Goal: Task Accomplishment & Management: Manage account settings

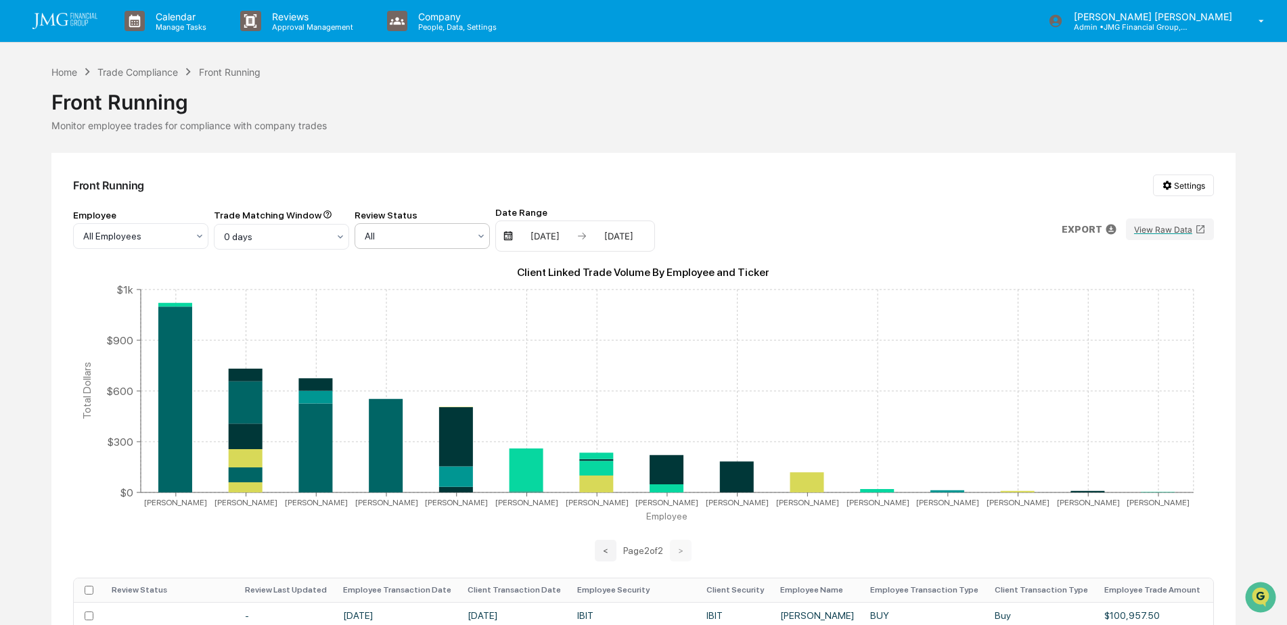
click at [187, 236] on div at bounding box center [135, 236] width 104 height 14
click at [436, 298] on div "Unreviewed" at bounding box center [422, 295] width 134 height 27
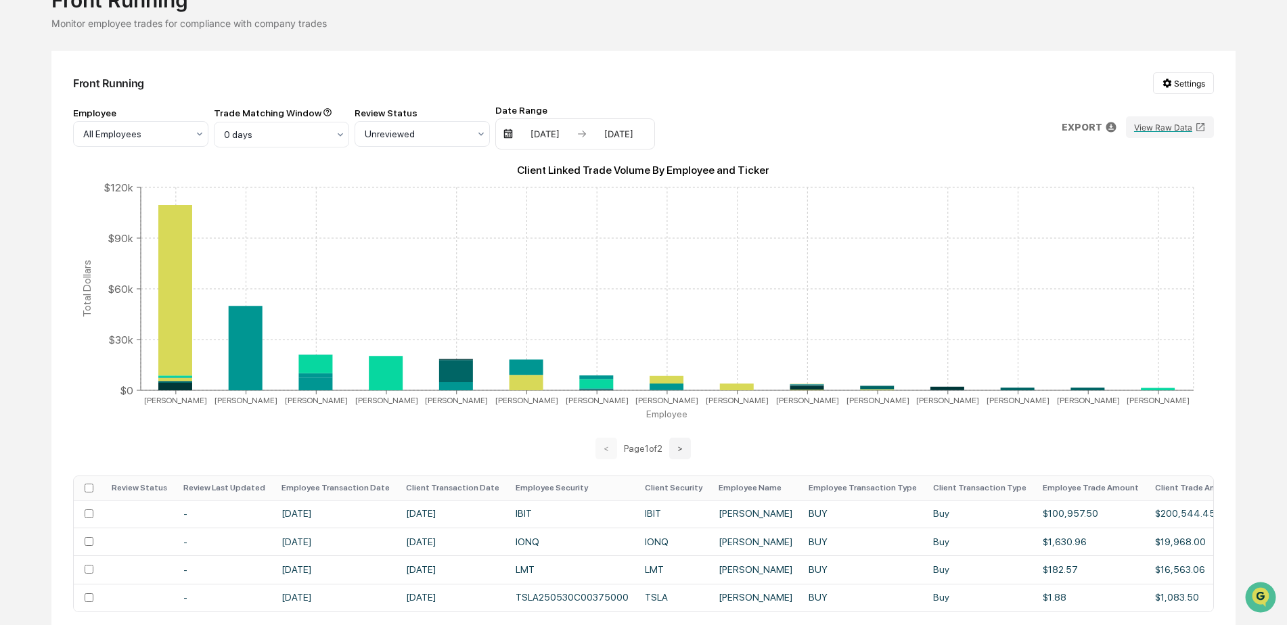
scroll to position [97, 0]
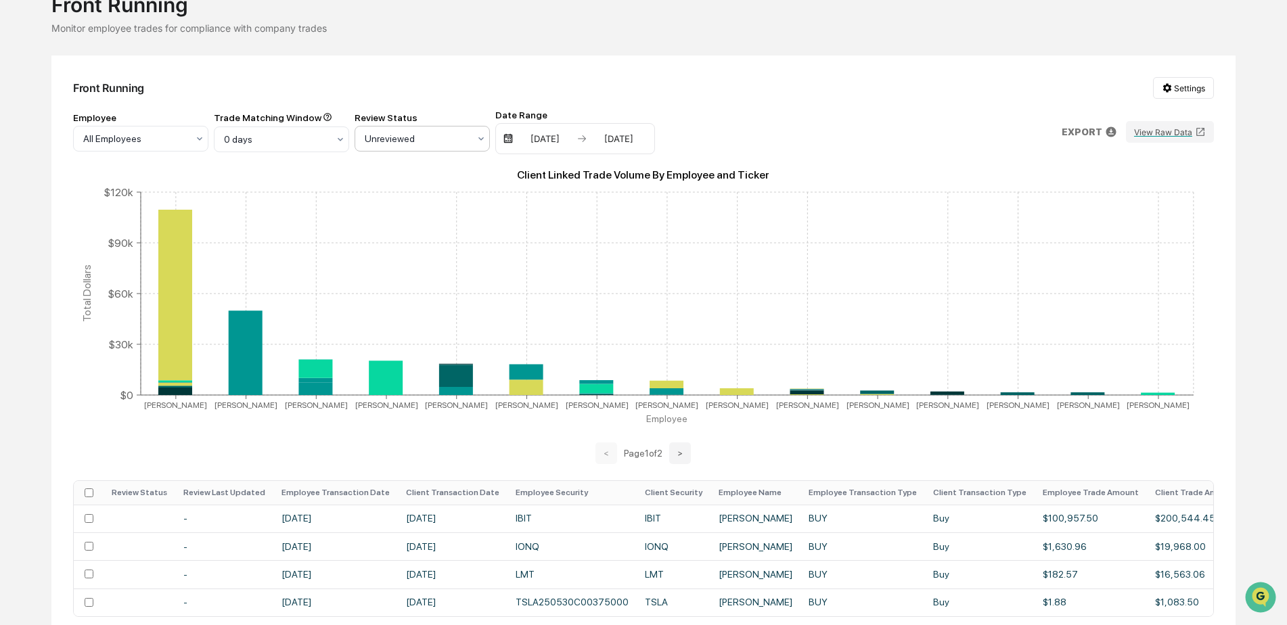
click at [205, 141] on icon at bounding box center [199, 138] width 11 height 11
click at [923, 134] on div "Employee All Employees Trade Matching Window 0 days Review Status 4 results ava…" at bounding box center [643, 132] width 1141 height 45
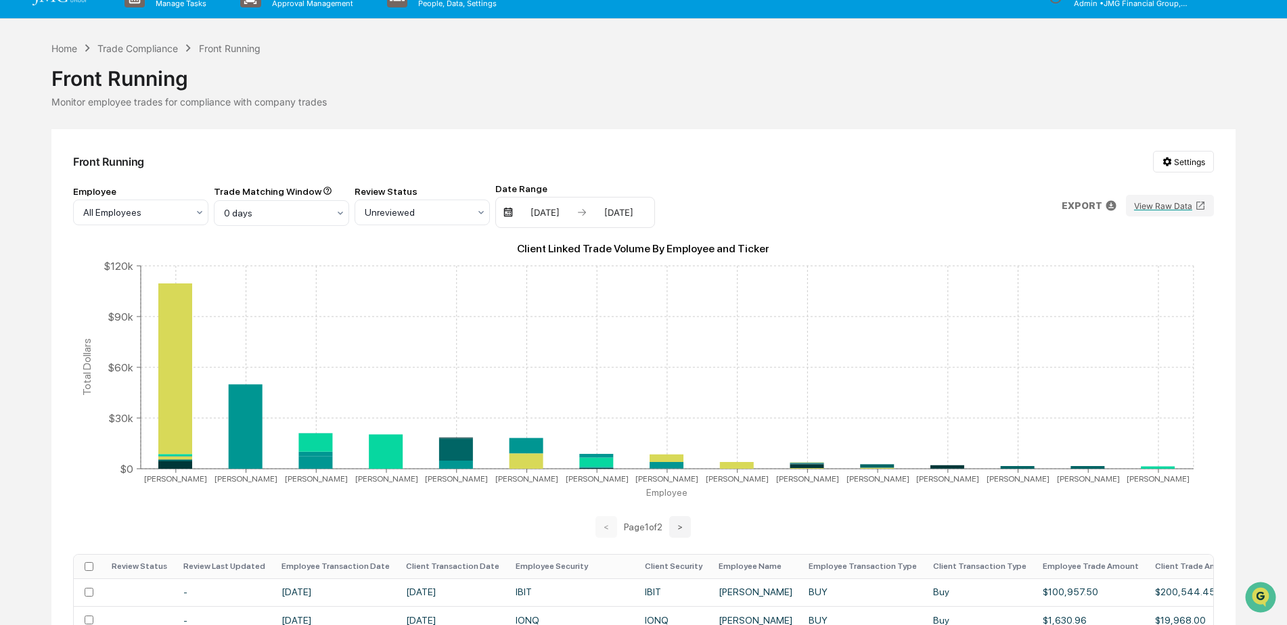
scroll to position [0, 0]
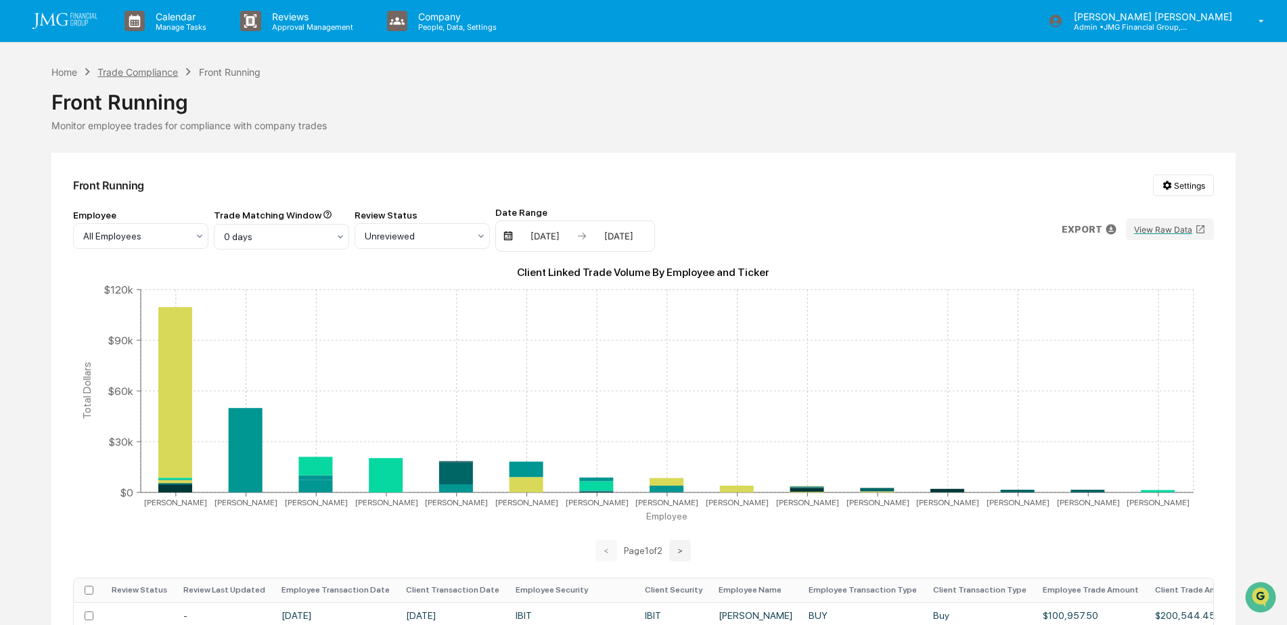
click at [131, 72] on div "Trade Compliance" at bounding box center [137, 72] width 81 height 12
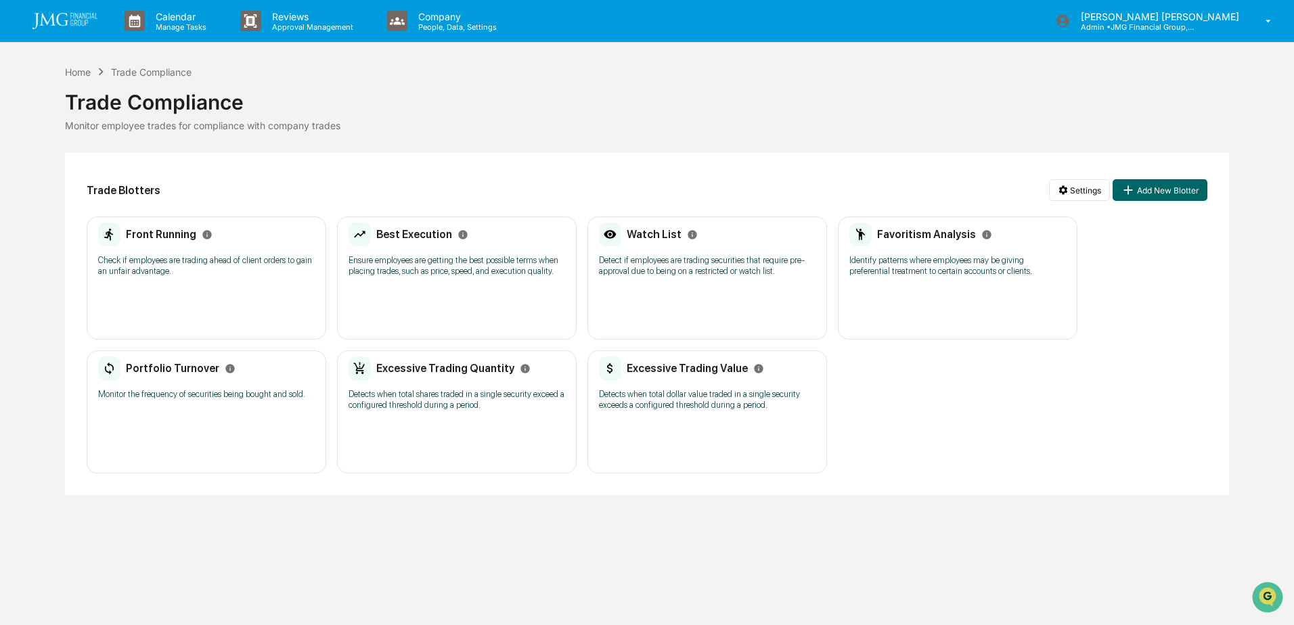
click at [727, 260] on p "Detect if employees are trading securities that require pre-approval due to bei…" at bounding box center [707, 266] width 216 height 22
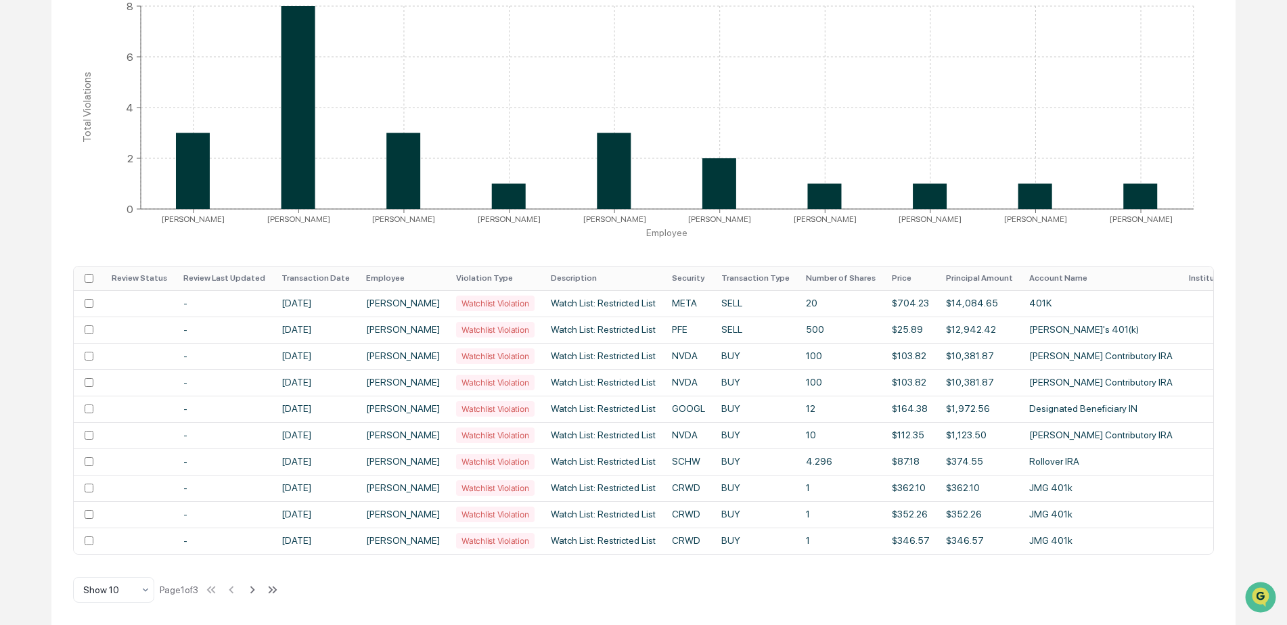
scroll to position [289, 0]
click at [257, 590] on icon at bounding box center [252, 589] width 15 height 15
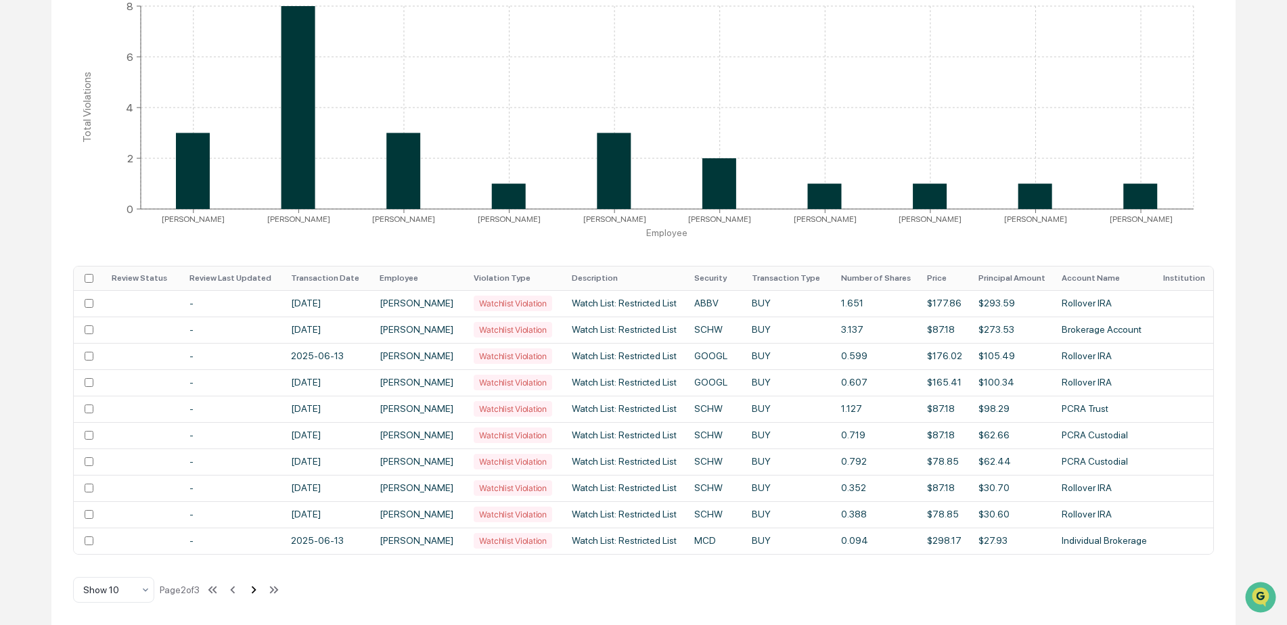
click at [254, 592] on icon at bounding box center [253, 589] width 15 height 15
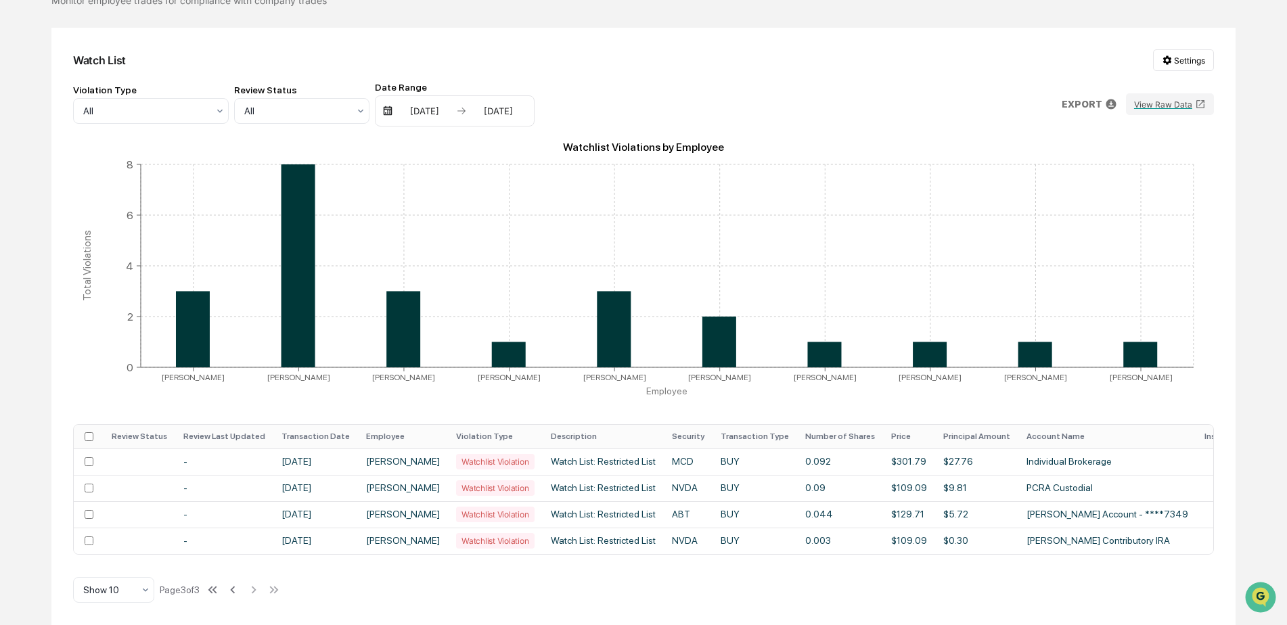
scroll to position [131, 0]
click at [236, 593] on icon at bounding box center [232, 589] width 15 height 15
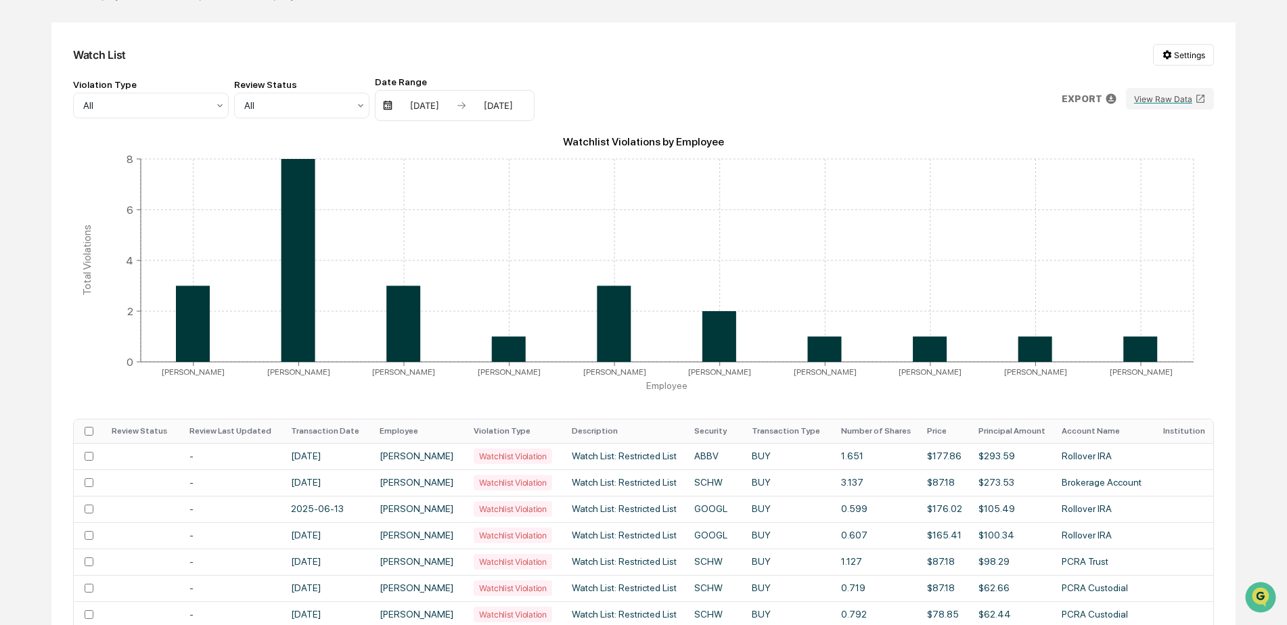
click at [236, 593] on td "-" at bounding box center [231, 588] width 101 height 26
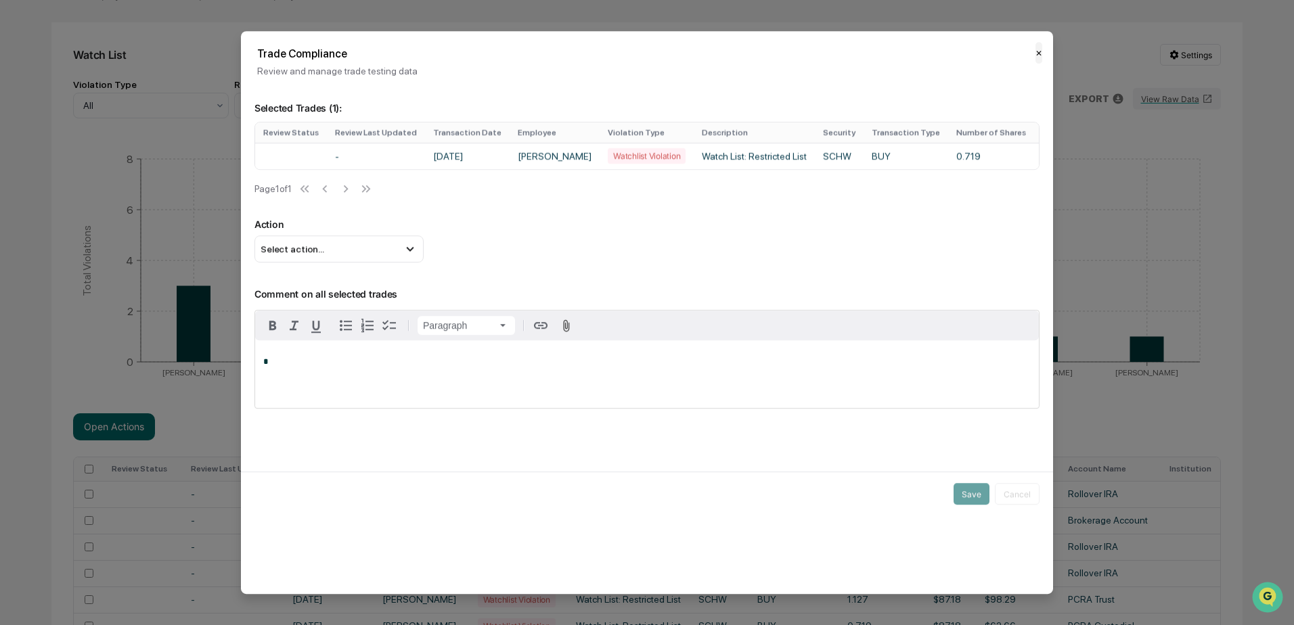
click at [1036, 56] on button "✕" at bounding box center [1038, 53] width 7 height 22
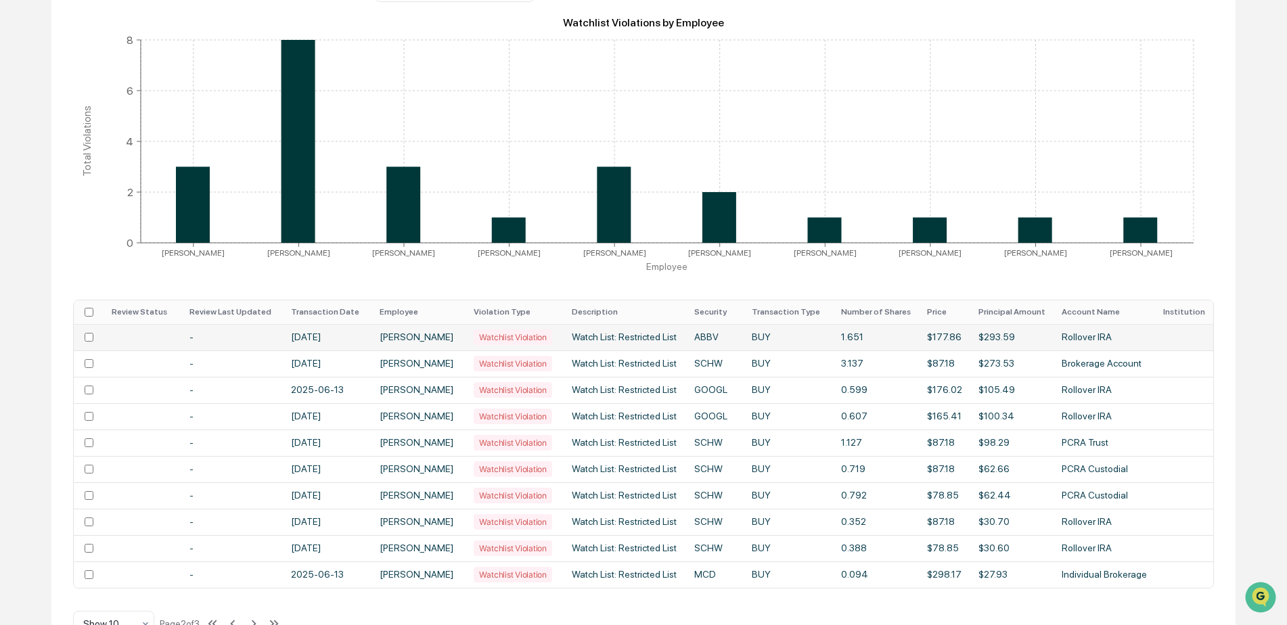
scroll to position [266, 0]
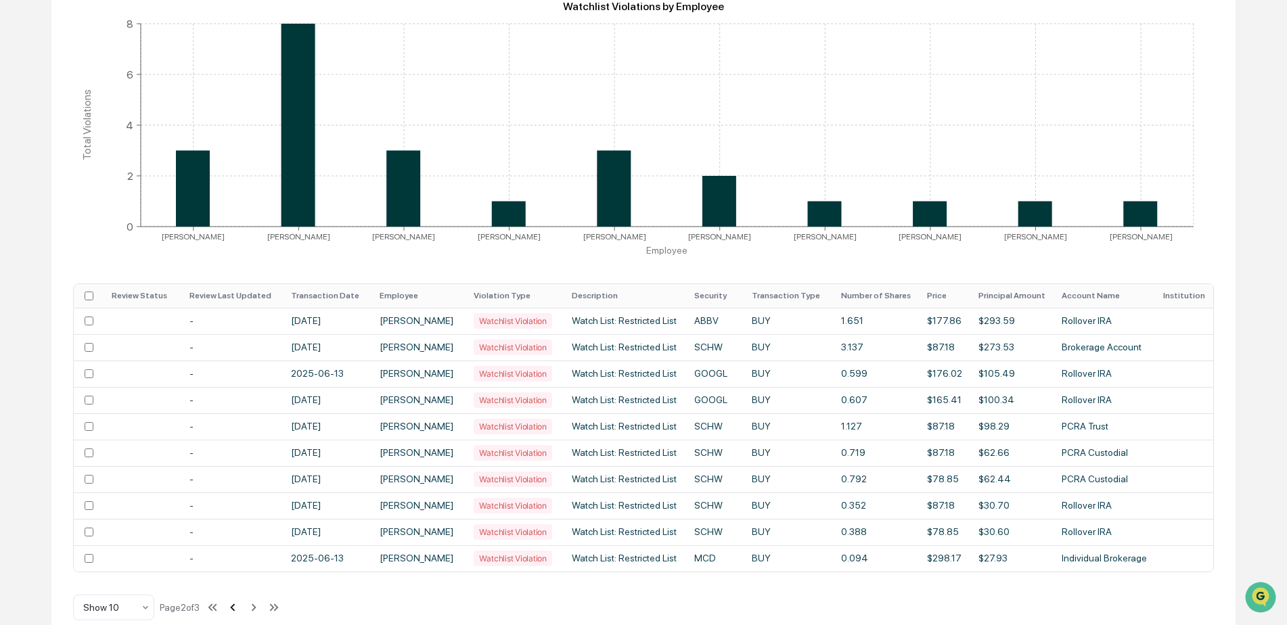
click at [233, 613] on icon at bounding box center [232, 607] width 15 height 15
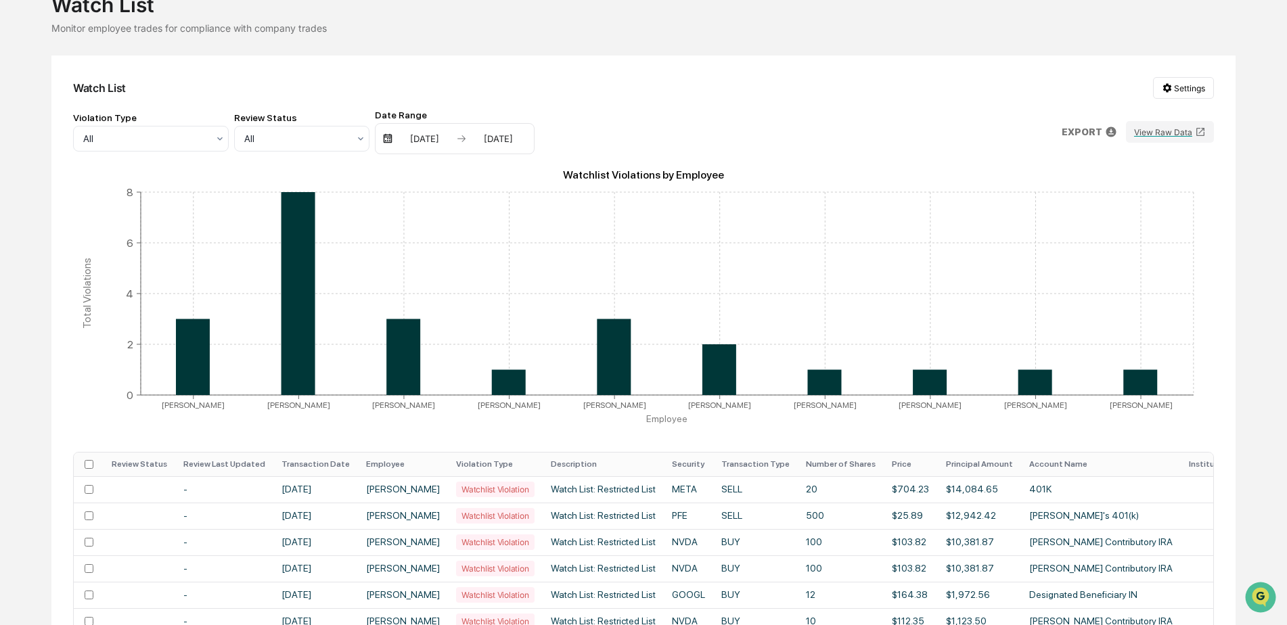
scroll to position [0, 0]
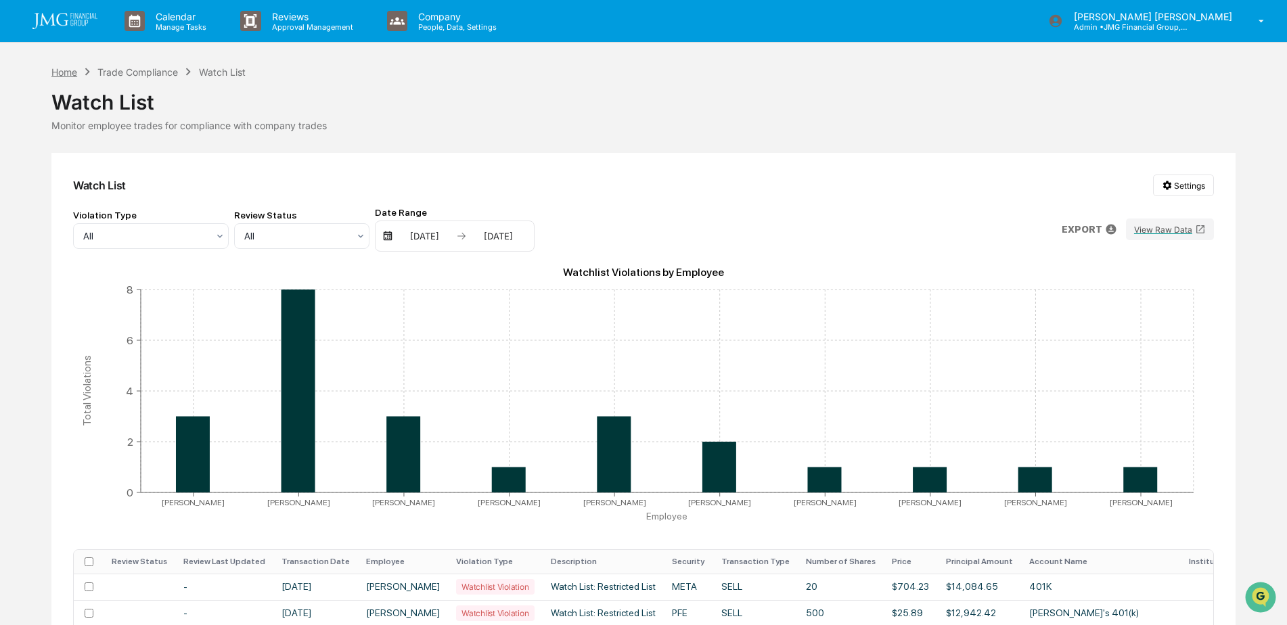
click at [75, 75] on div "Home" at bounding box center [64, 72] width 26 height 12
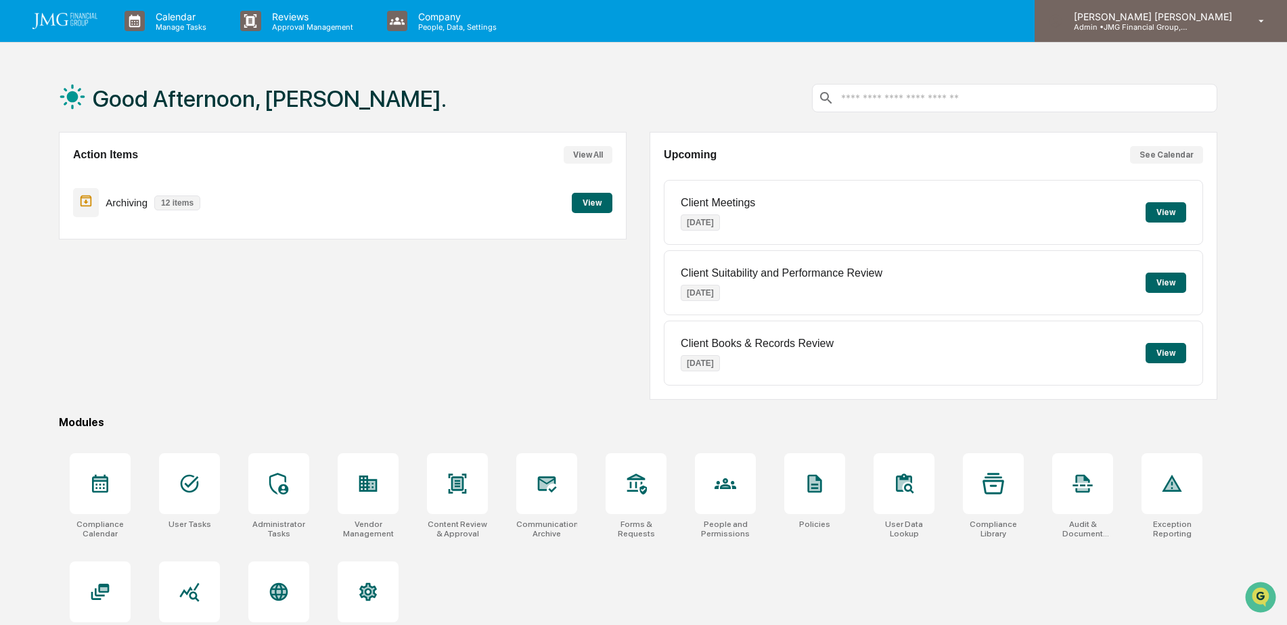
click at [1189, 25] on p "Admin • JMG Financial Group, Ltd." at bounding box center [1126, 26] width 126 height 9
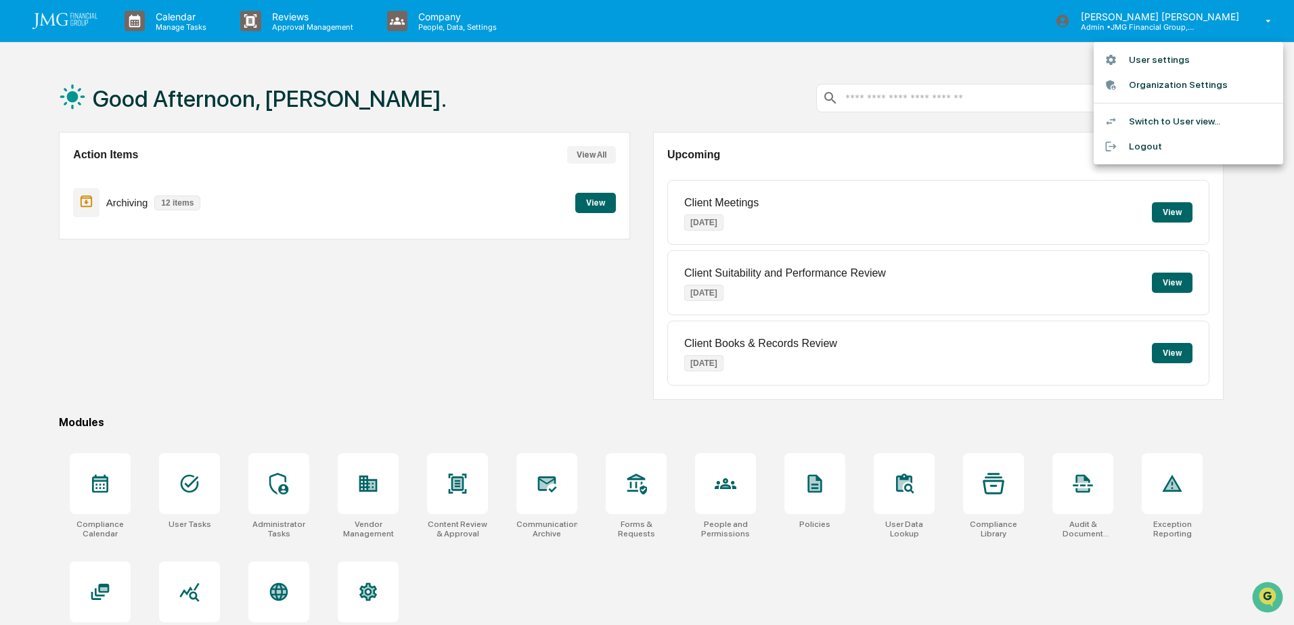
click at [1176, 124] on li "Switch to User view..." at bounding box center [1187, 121] width 189 height 25
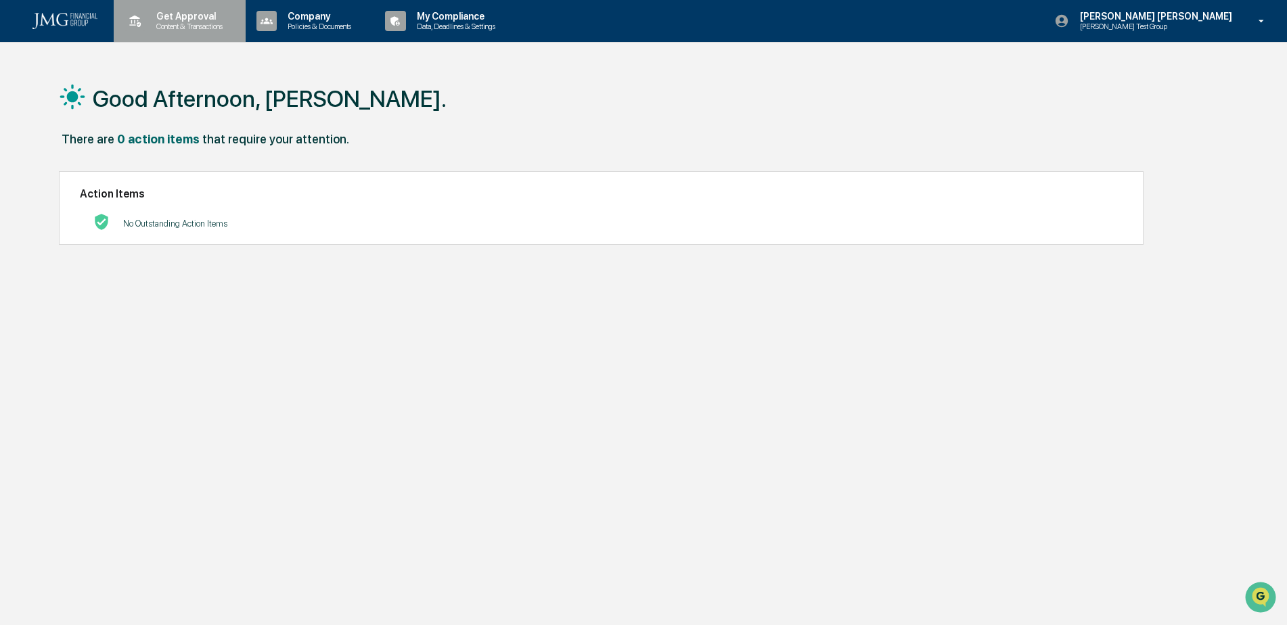
click at [203, 20] on p "Get Approval" at bounding box center [187, 16] width 84 height 11
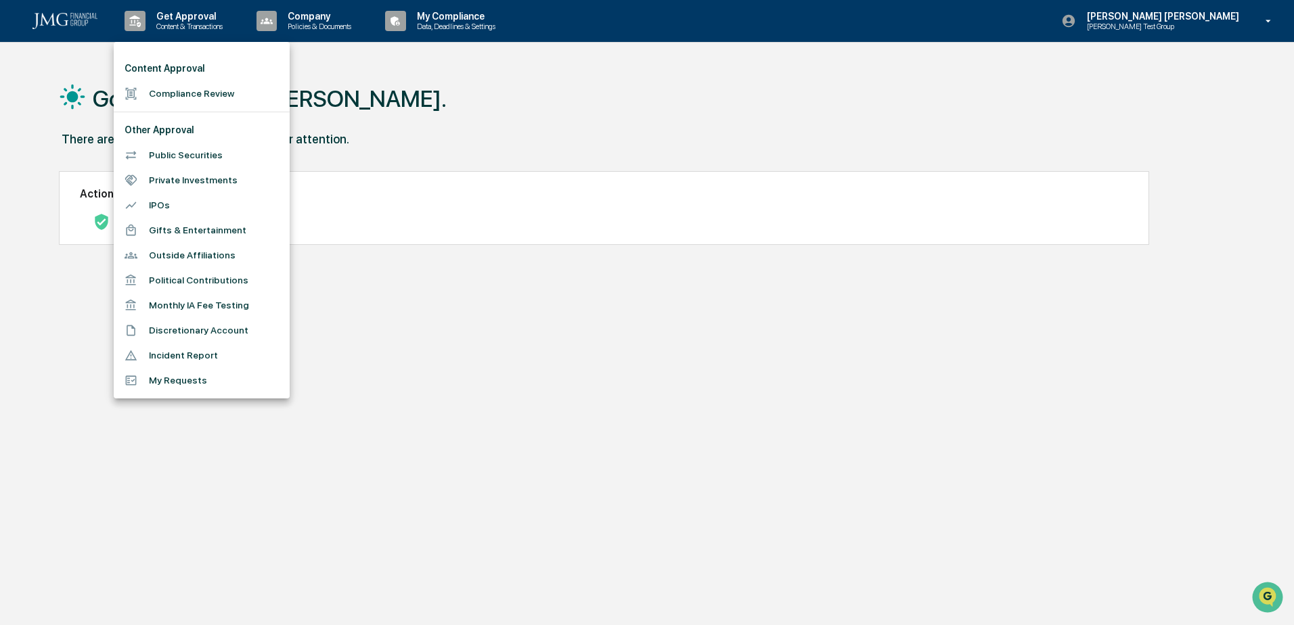
click at [197, 353] on li "Incident Report" at bounding box center [202, 355] width 176 height 25
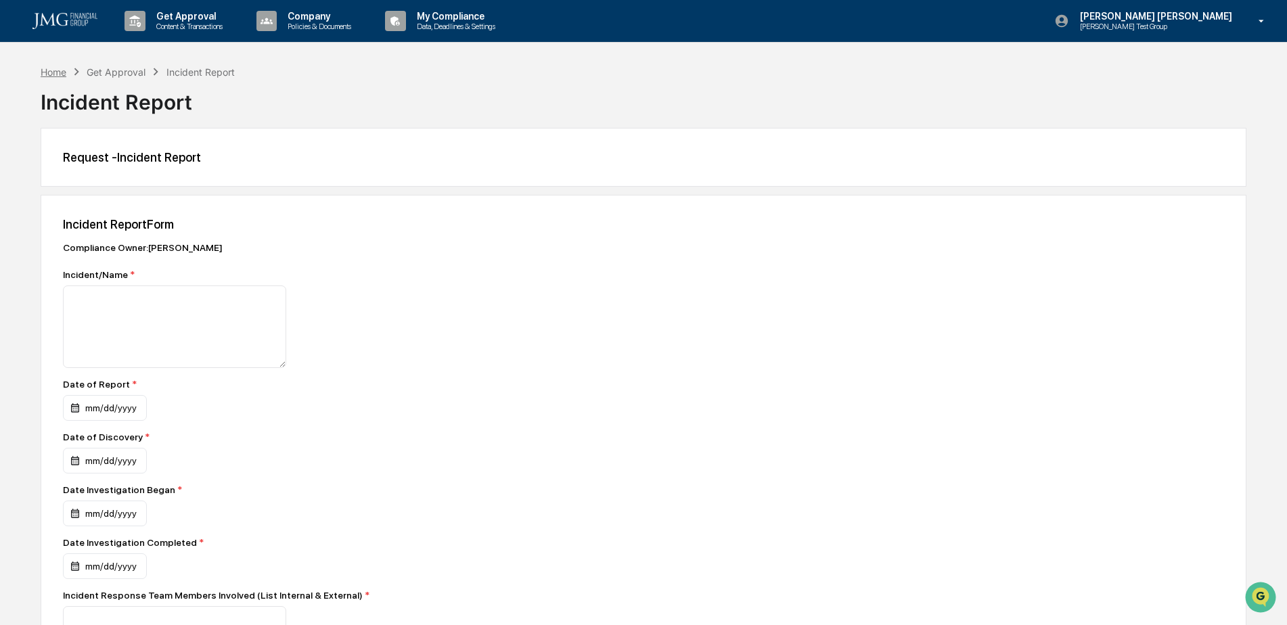
click at [63, 72] on div "Home" at bounding box center [54, 72] width 26 height 12
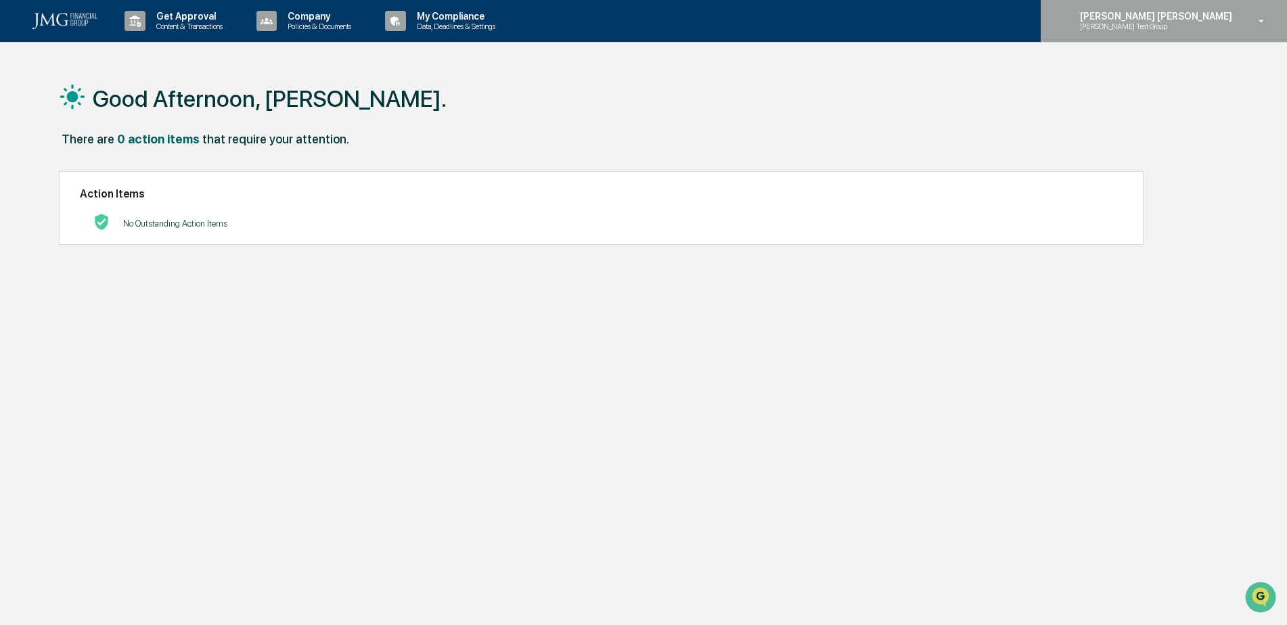
click at [1239, 30] on div "[PERSON_NAME] [PERSON_NAME] [PERSON_NAME] Test Group" at bounding box center [1164, 21] width 246 height 42
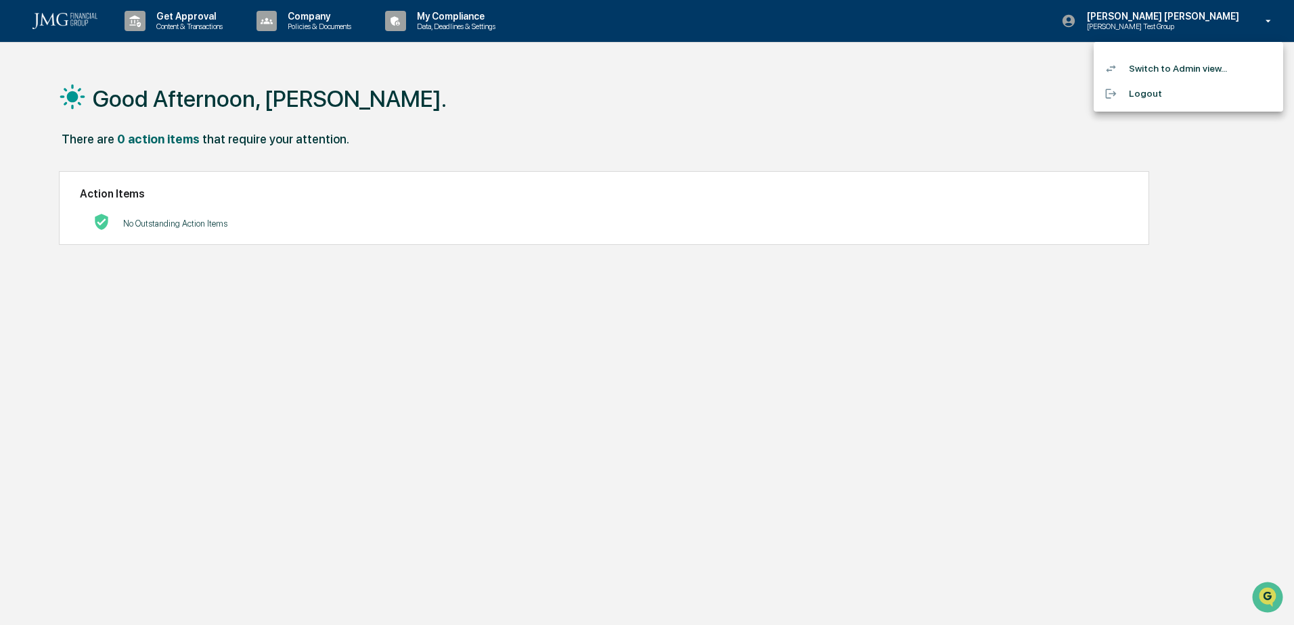
click at [1151, 95] on li "Logout" at bounding box center [1187, 93] width 189 height 25
